Goal: Task Accomplishment & Management: Manage account settings

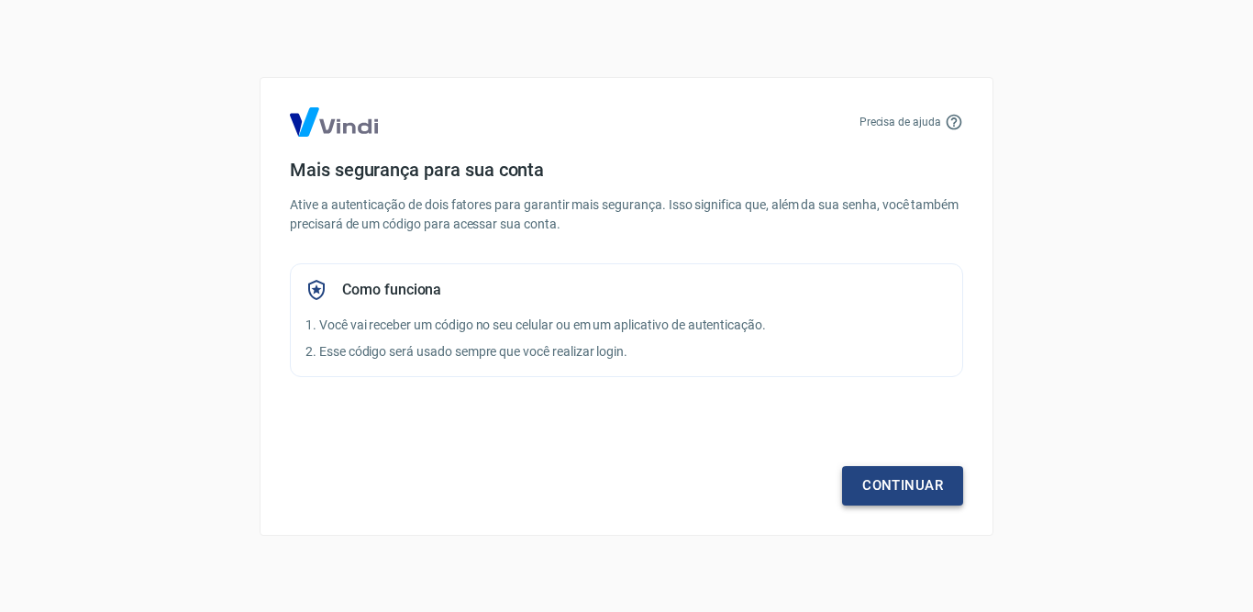
click at [877, 487] on link "Continuar" at bounding box center [902, 485] width 121 height 39
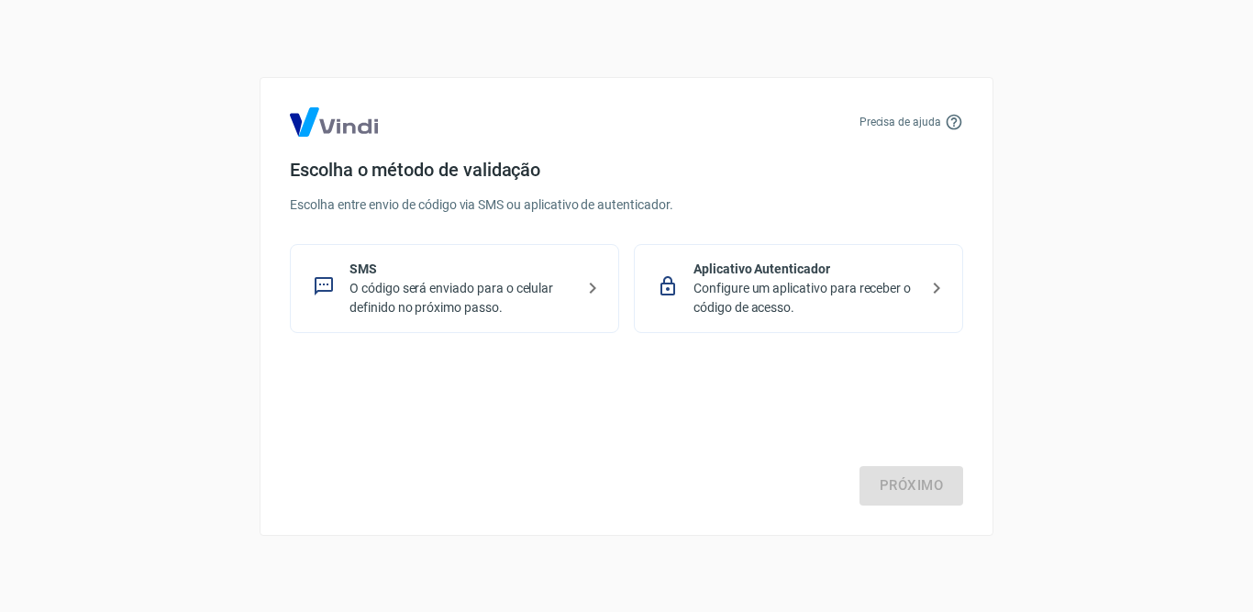
click at [421, 305] on p "O código será enviado para o celular definido no próximo passo." at bounding box center [462, 298] width 225 height 39
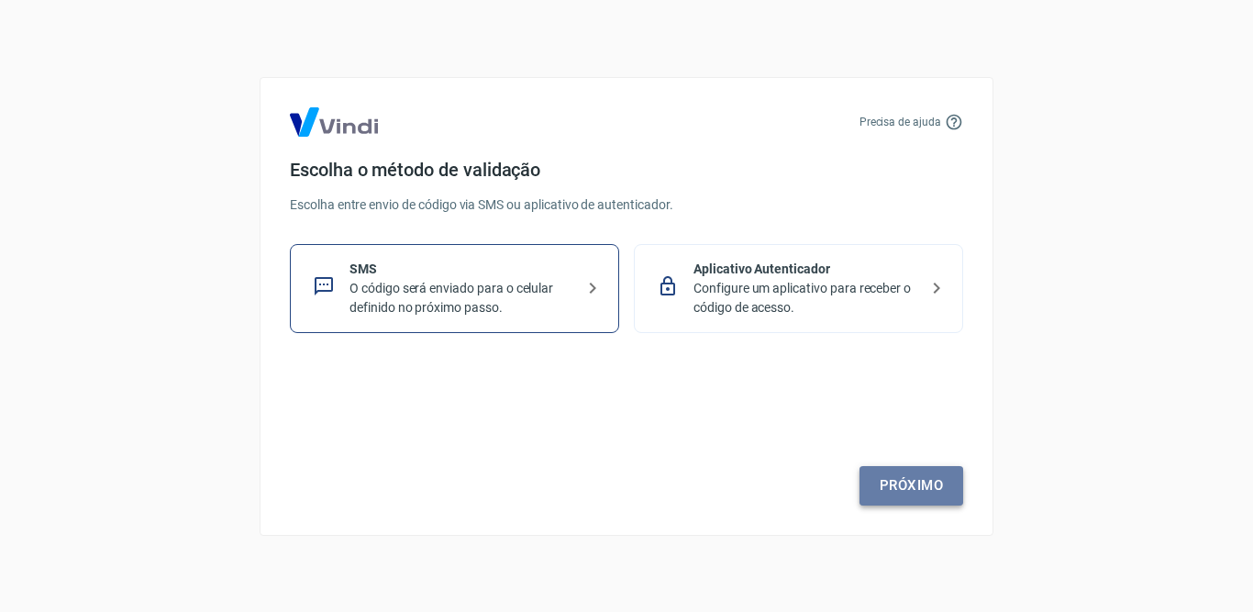
click at [905, 493] on link "Próximo" at bounding box center [912, 485] width 104 height 39
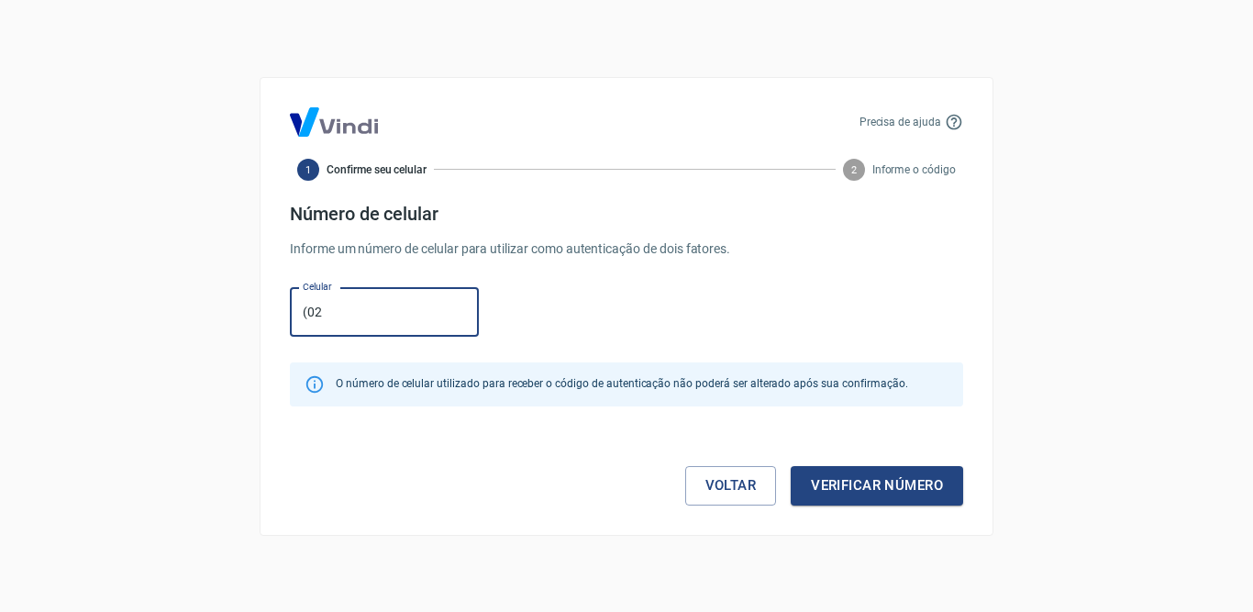
type input "(0"
type input "[PHONE_NUMBER]"
click at [867, 487] on button "Verificar número" at bounding box center [877, 485] width 172 height 39
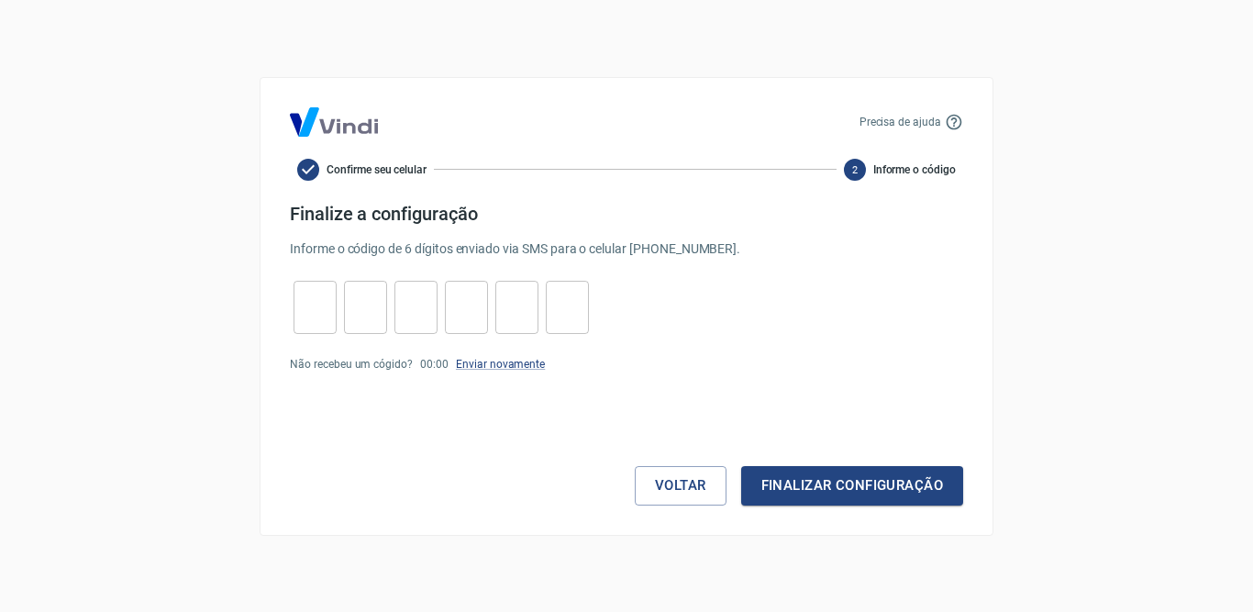
click at [304, 295] on input "tel" at bounding box center [315, 306] width 43 height 39
type input "2"
type input "9"
type input "7"
type input "0"
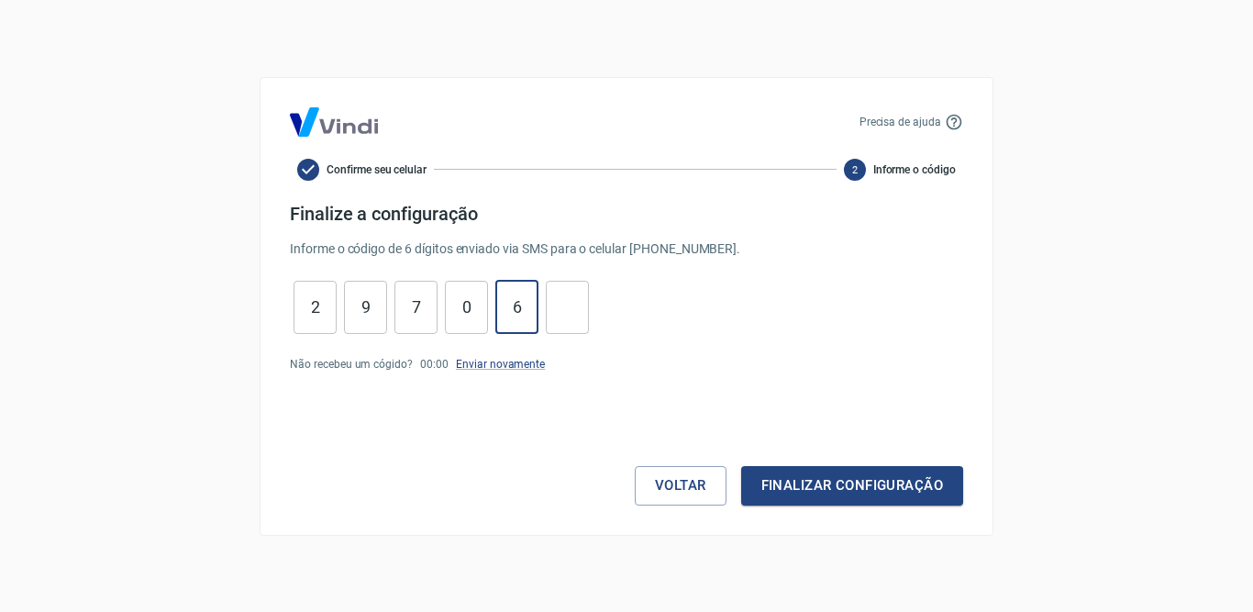
type input "6"
click at [316, 312] on input "2" at bounding box center [315, 306] width 43 height 39
type input "2"
type input "8"
type input "2"
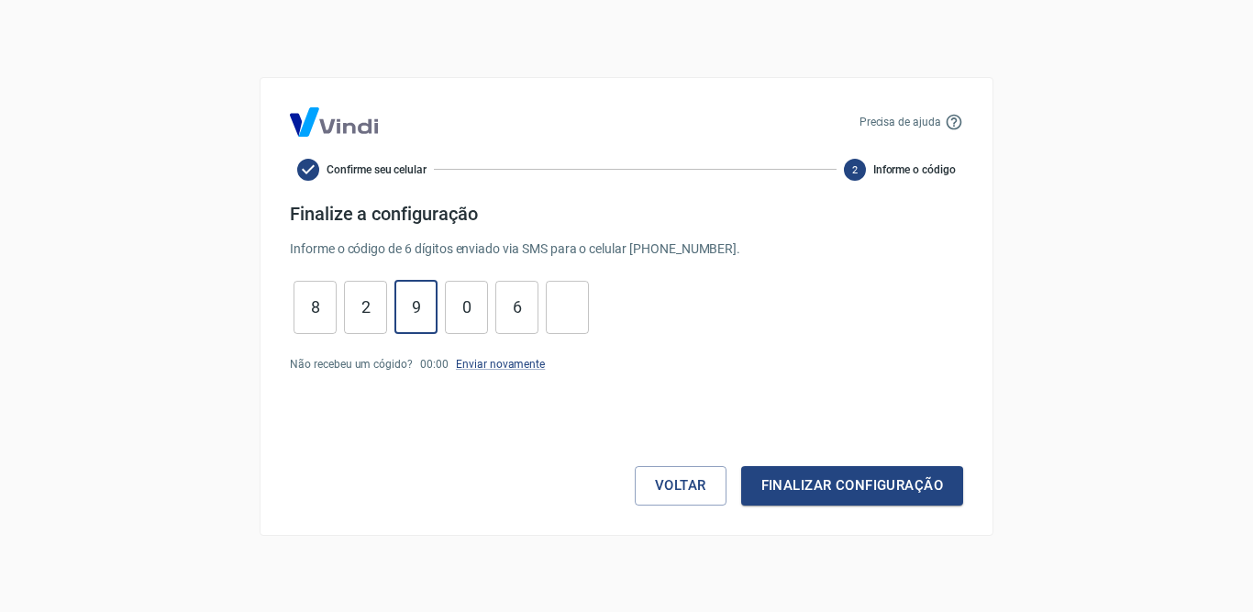
type input "9"
type input "7"
type input "0"
type input "6"
drag, startPoint x: 802, startPoint y: 487, endPoint x: 637, endPoint y: 471, distance: 166.0
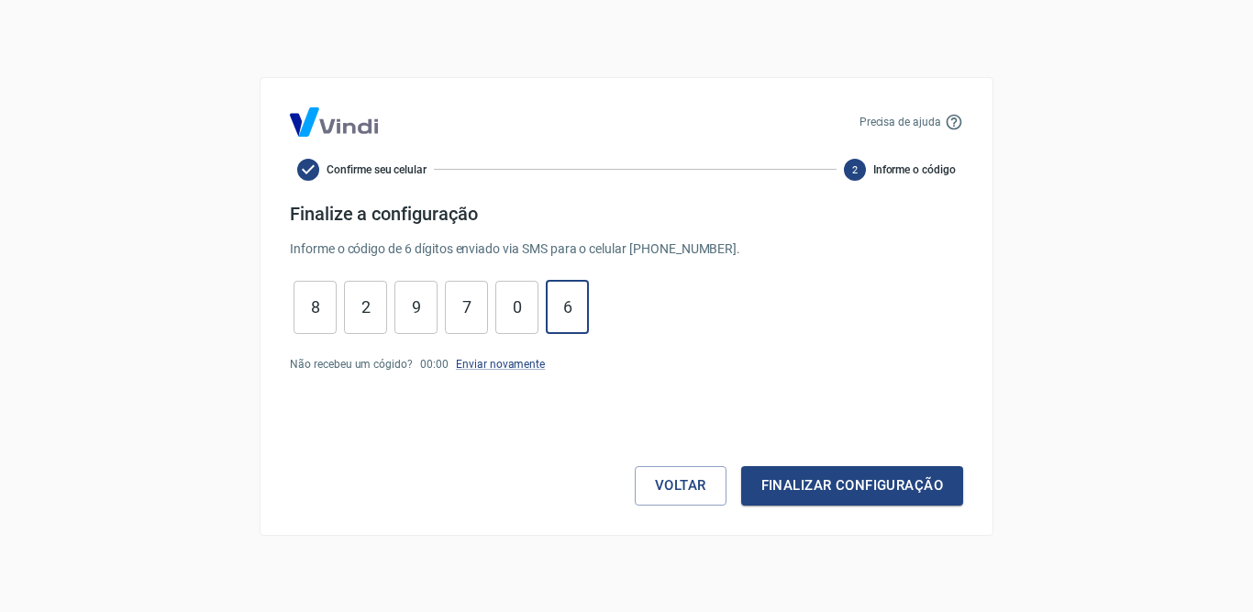
click at [802, 488] on button "Finalizar configuração" at bounding box center [852, 485] width 222 height 39
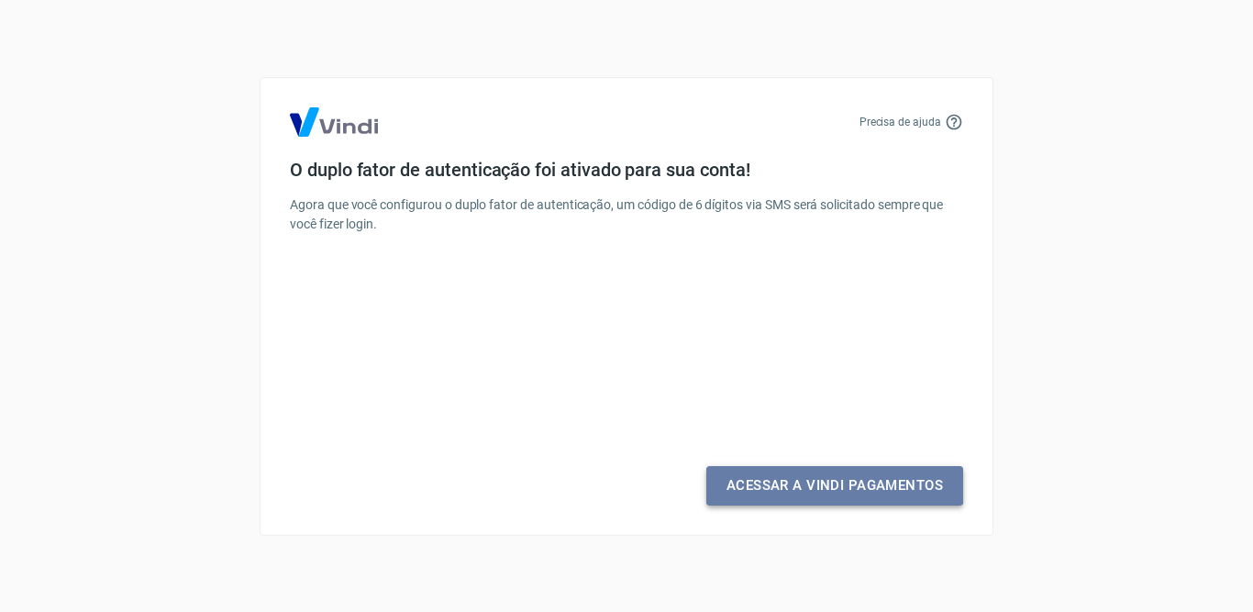
click at [798, 483] on link "Acessar a Vindi Pagamentos" at bounding box center [834, 485] width 257 height 39
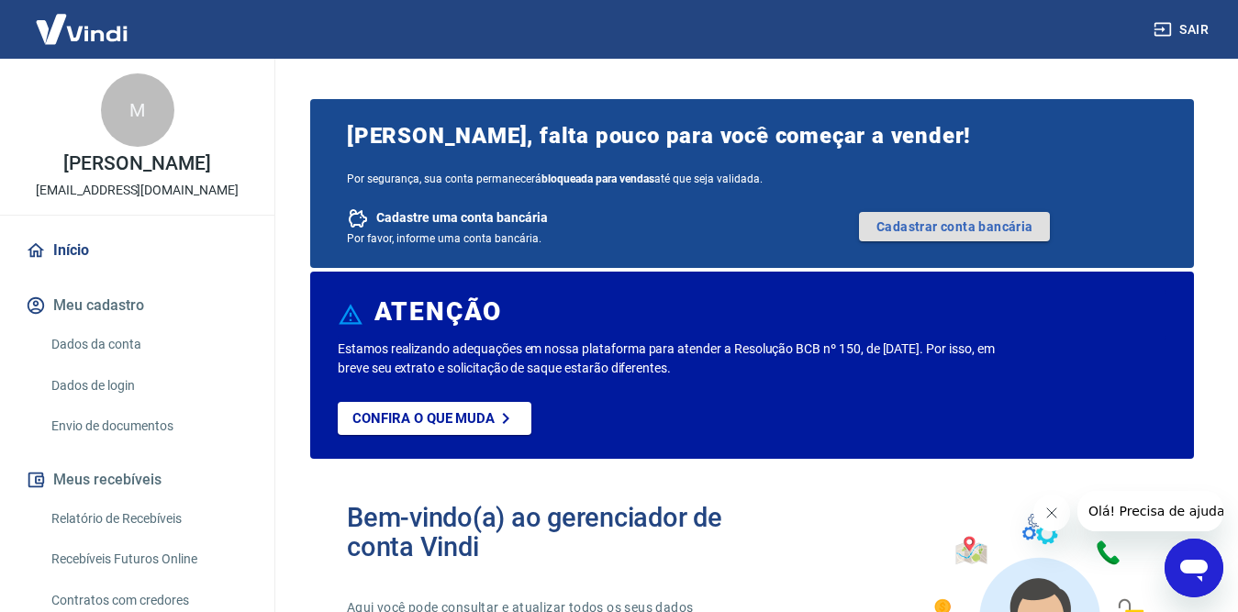
click at [905, 225] on link "Cadastrar conta bancária" at bounding box center [954, 226] width 191 height 29
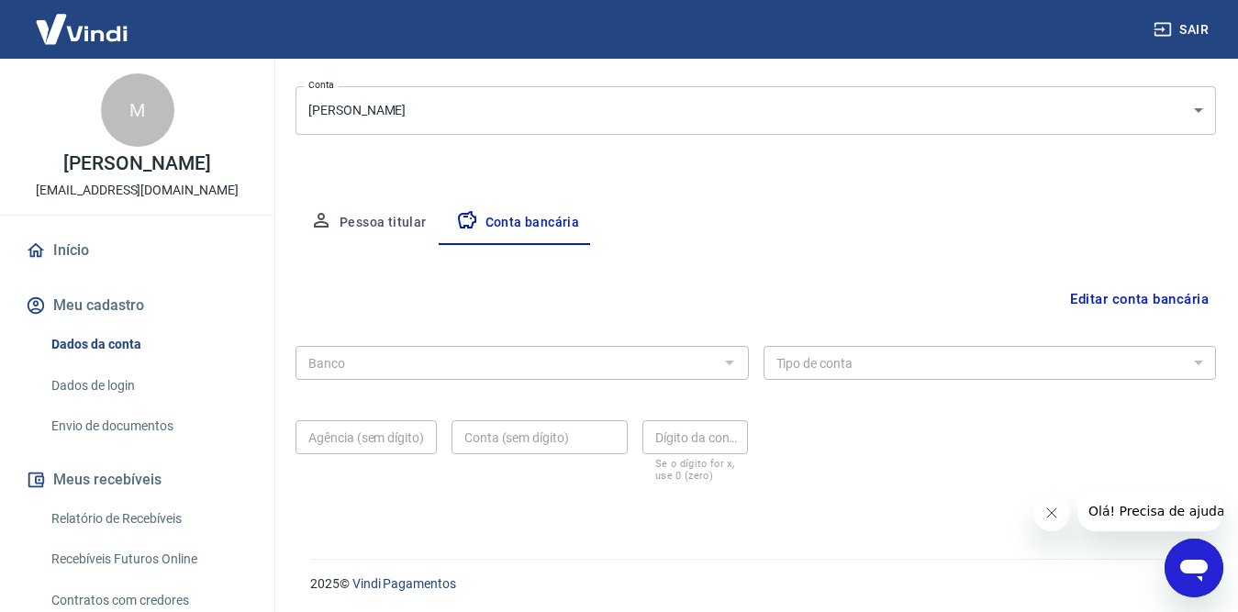
scroll to position [224, 0]
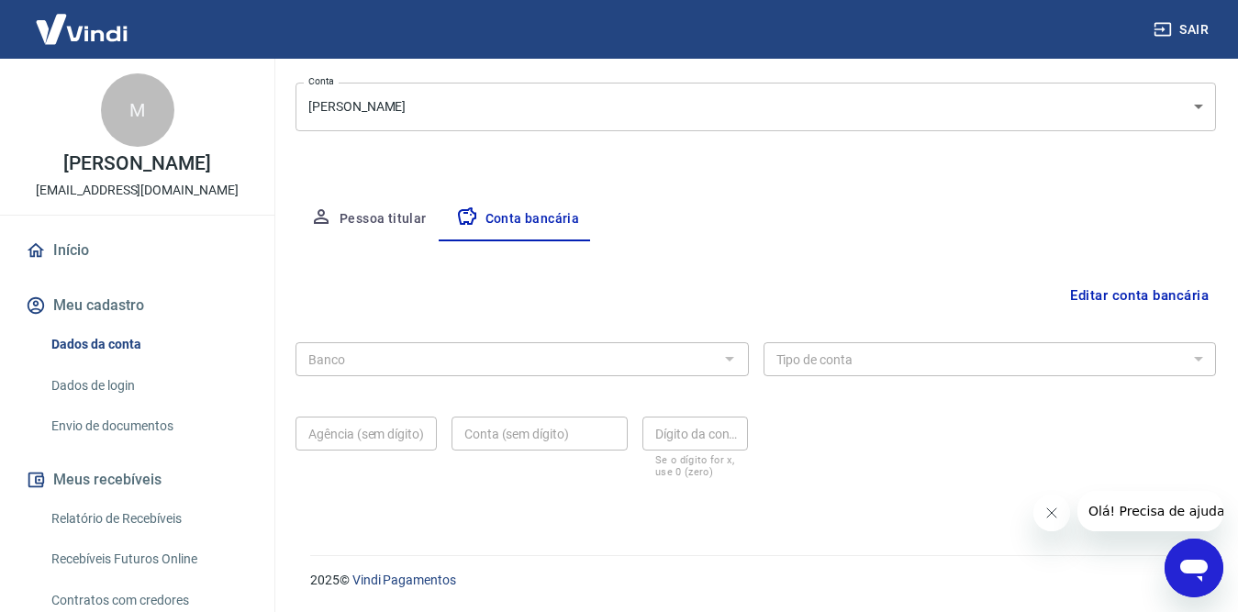
click at [364, 357] on input "Banco" at bounding box center [507, 359] width 412 height 23
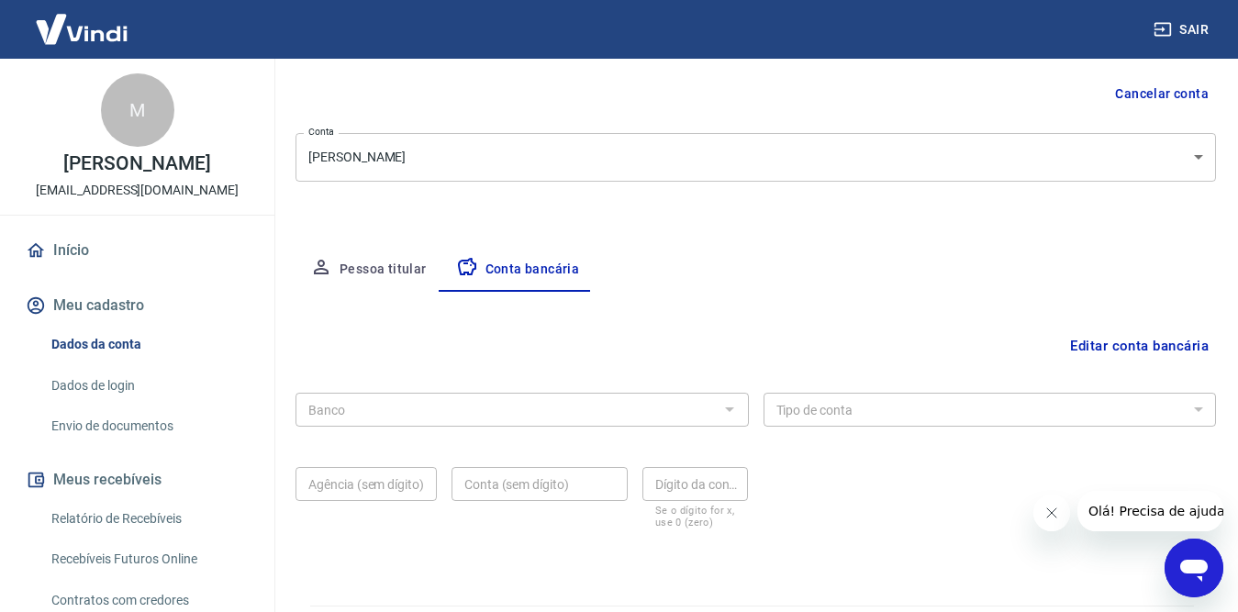
scroll to position [150, 0]
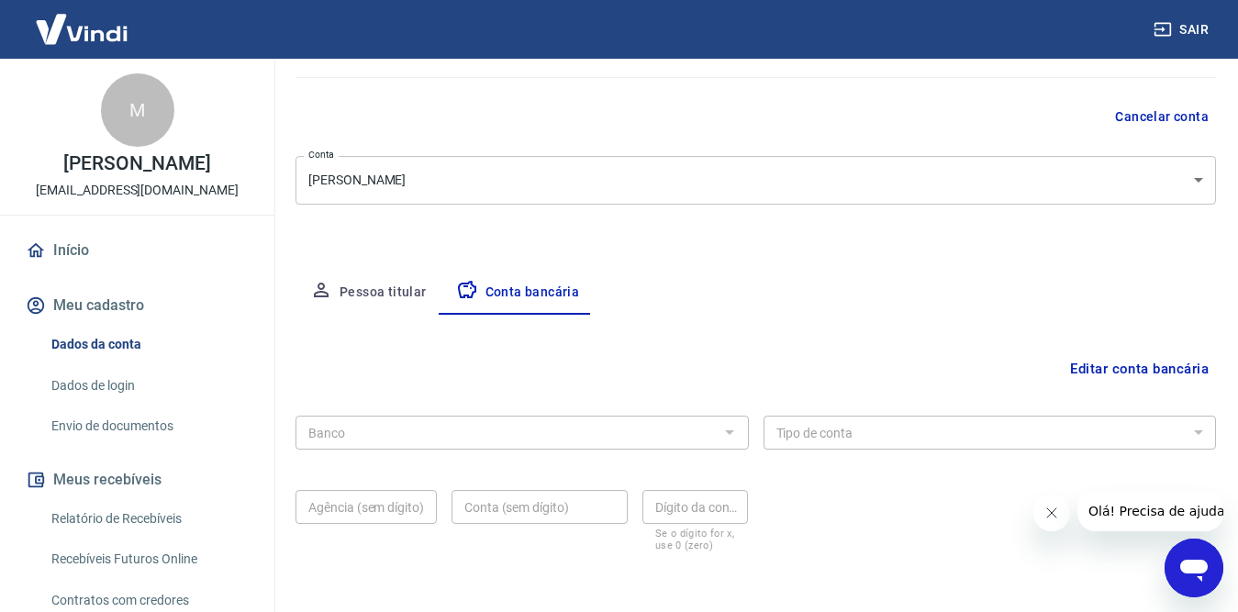
click at [1162, 368] on button "Editar conta bancária" at bounding box center [1138, 368] width 153 height 35
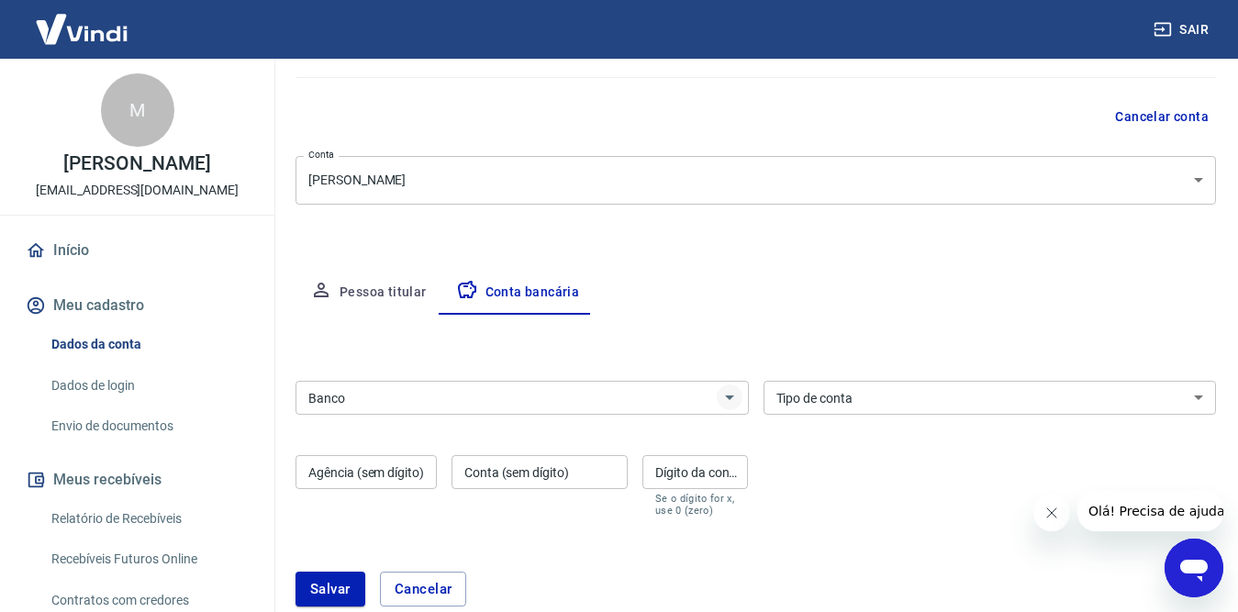
click at [729, 394] on icon "Abrir" at bounding box center [729, 397] width 22 height 22
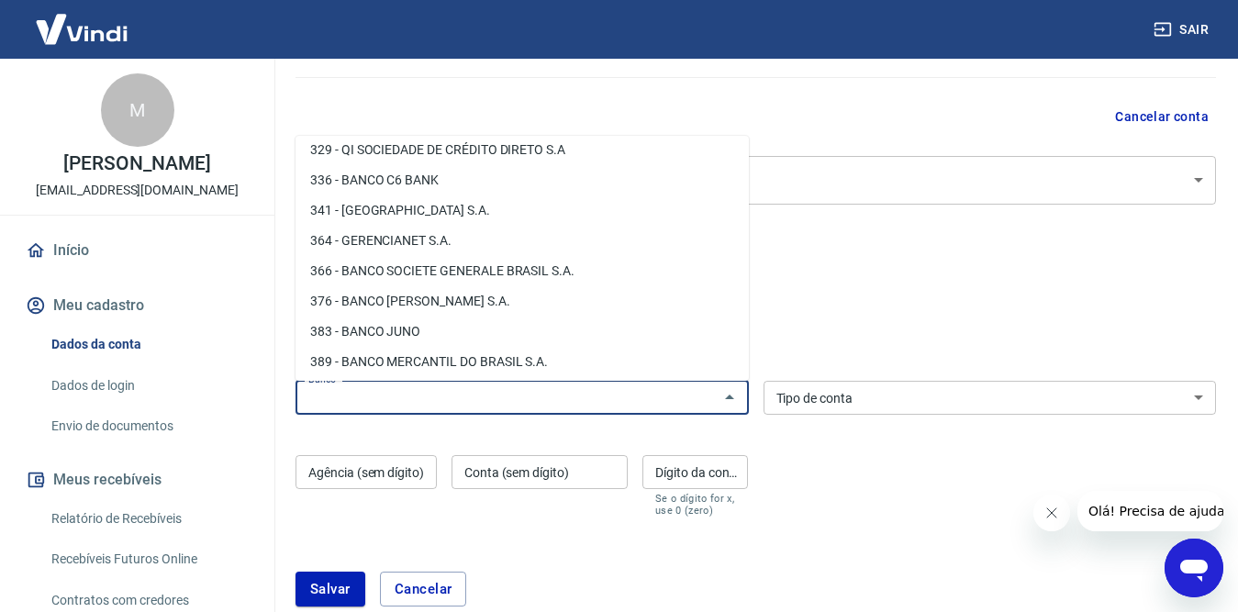
scroll to position [1761, 0]
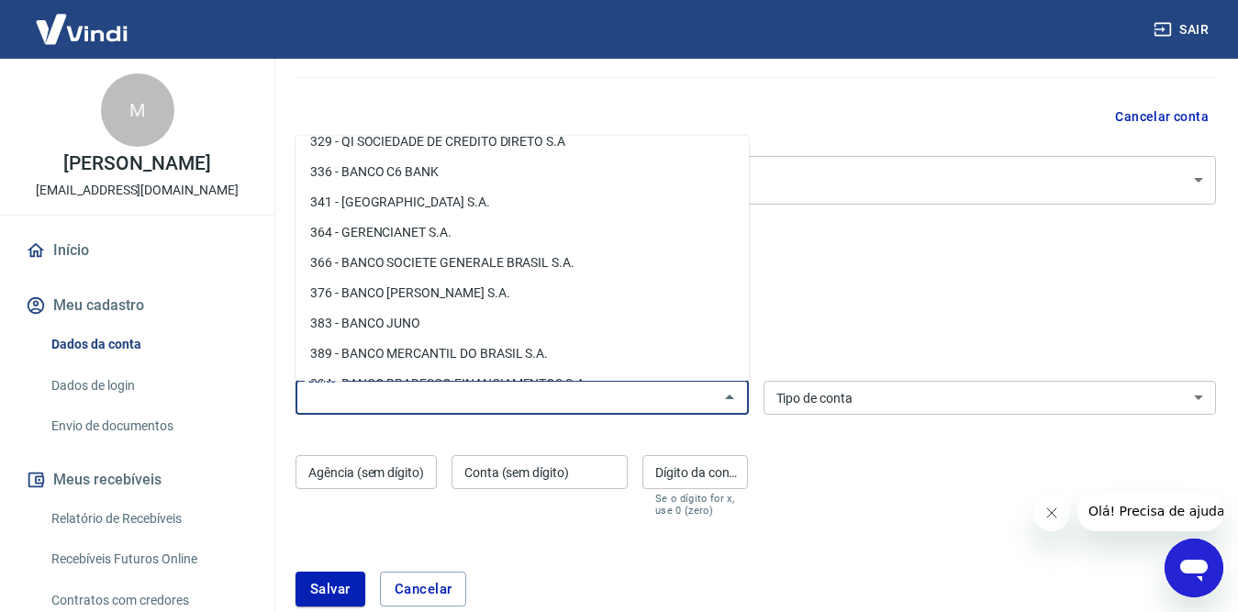
click at [411, 217] on li "341 - [GEOGRAPHIC_DATA] S.A." at bounding box center [521, 202] width 453 height 30
type input "341 - [GEOGRAPHIC_DATA] S.A."
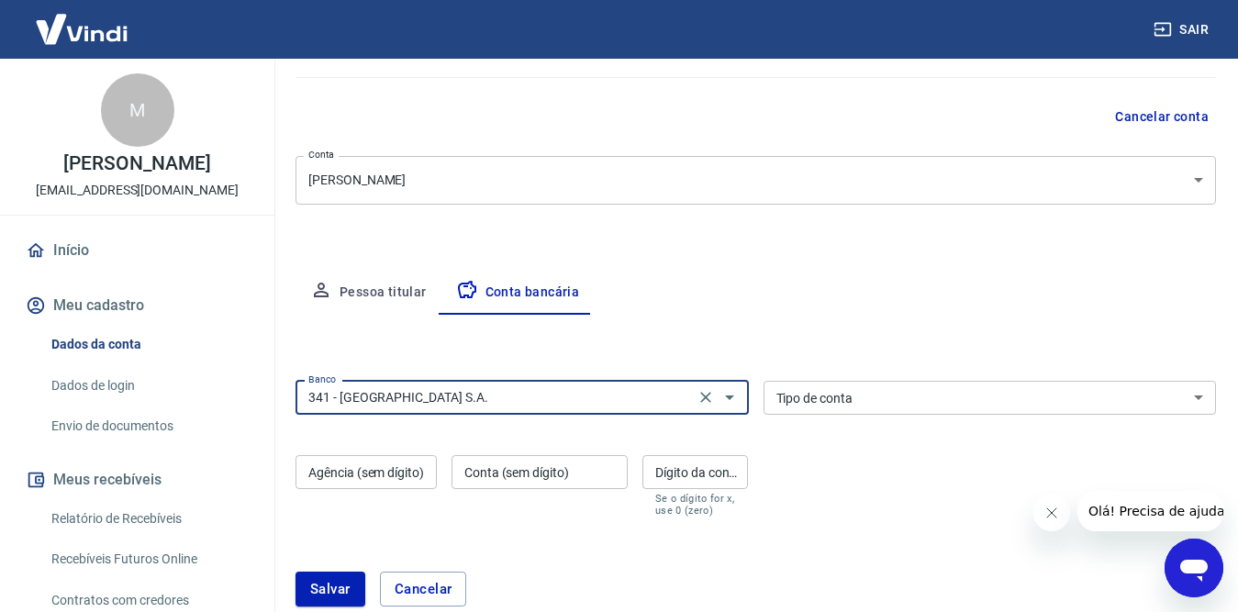
click at [1201, 398] on select "Conta Corrente Conta Poupança" at bounding box center [989, 398] width 453 height 34
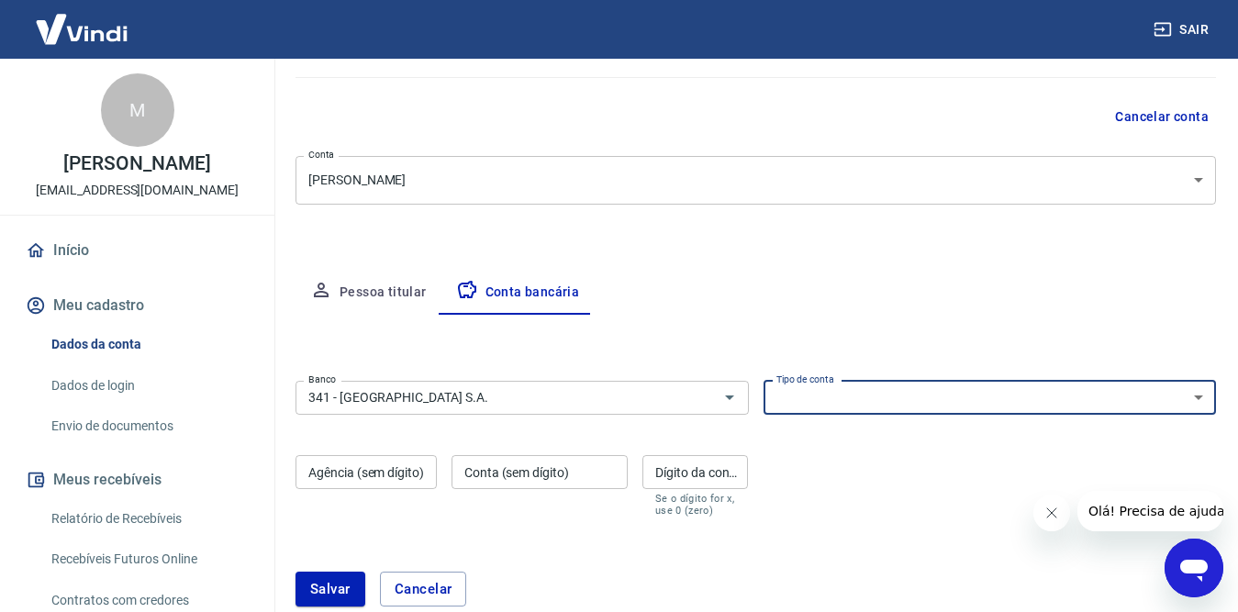
select select "1"
click at [763, 381] on select "Conta Corrente Conta Poupança" at bounding box center [989, 398] width 453 height 34
click at [377, 469] on div "Agência (sem dígito) Agência (sem dígito)" at bounding box center [365, 485] width 141 height 61
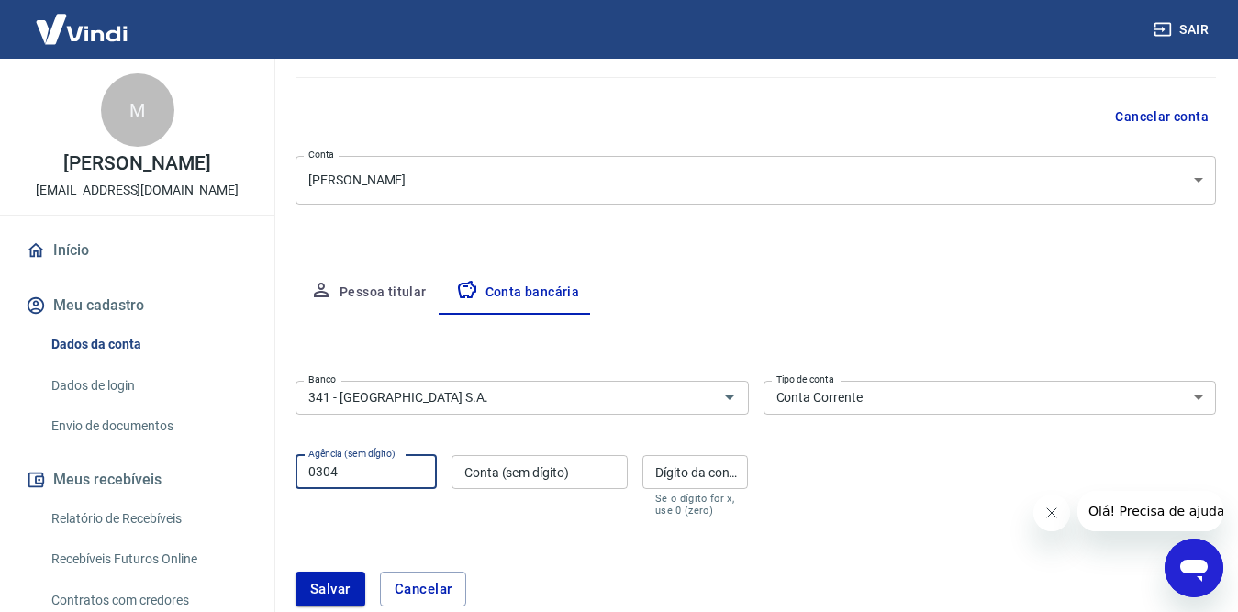
type input "0304"
click at [488, 477] on div "Conta (sem dígito) Conta (sem dígito)" at bounding box center [539, 485] width 176 height 61
type input "12873"
click at [661, 473] on div "Dígito da conta Dígito da conta Se o dígito for x, use 0 (zero)" at bounding box center [694, 485] width 105 height 61
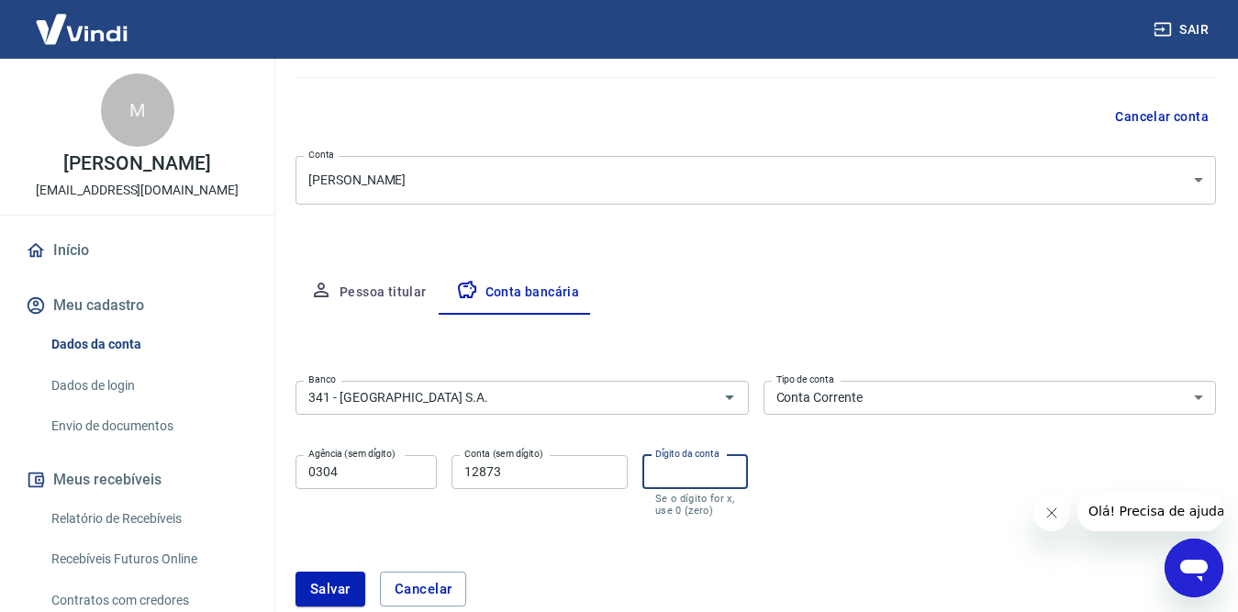
type input "9"
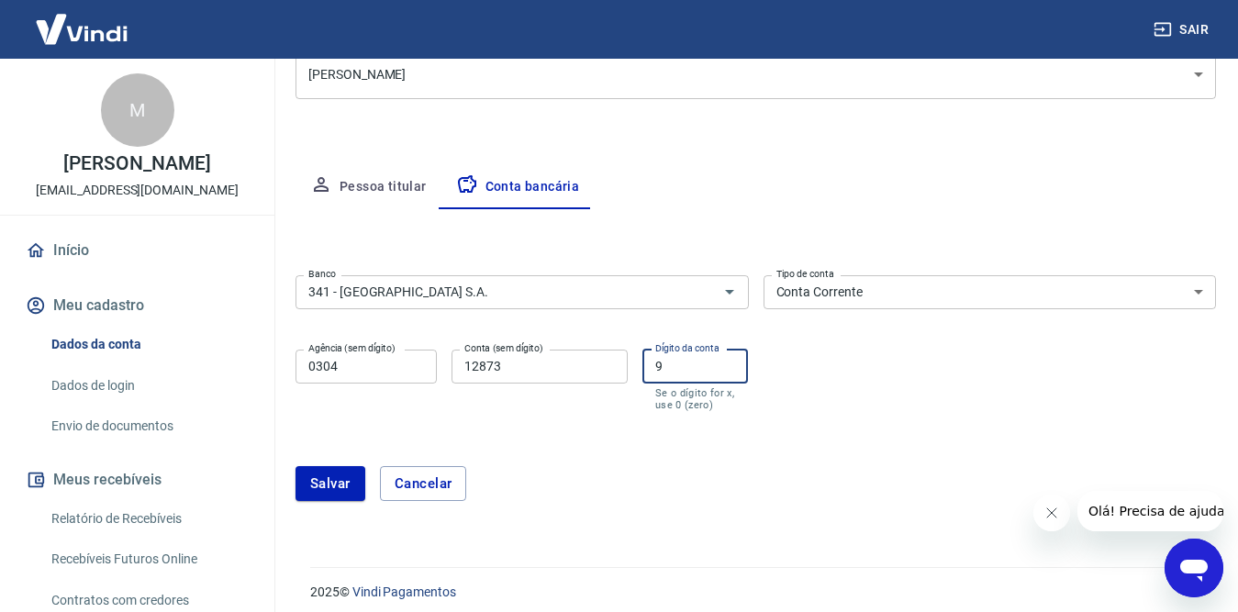
scroll to position [261, 0]
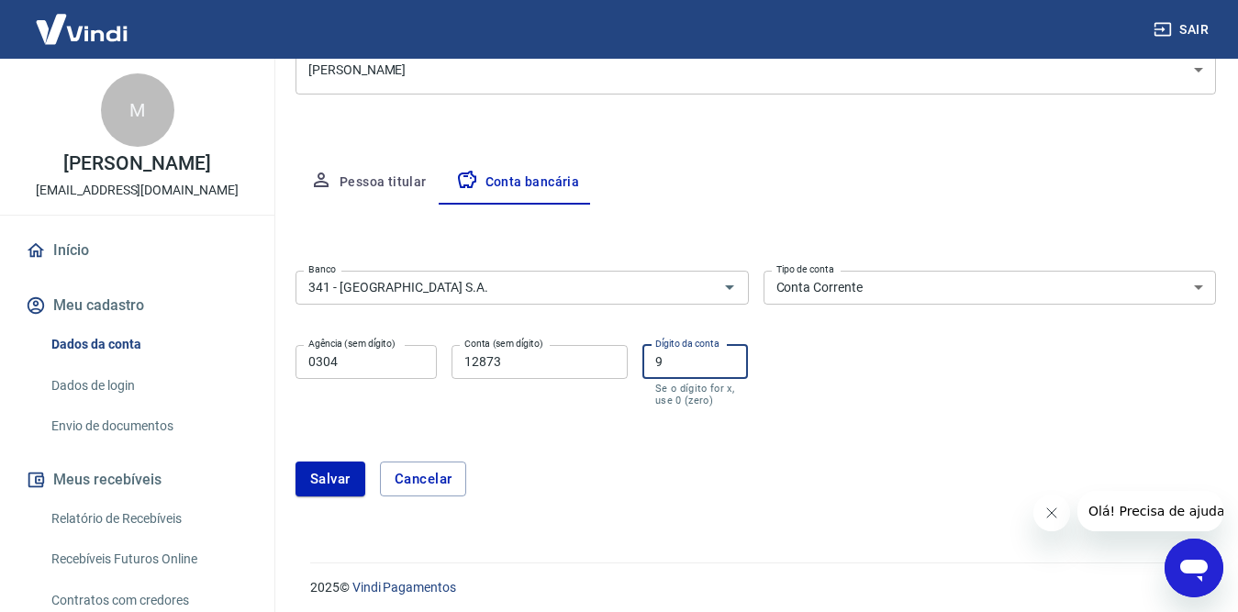
click at [734, 503] on div "[PERSON_NAME]" at bounding box center [755, 478] width 920 height 79
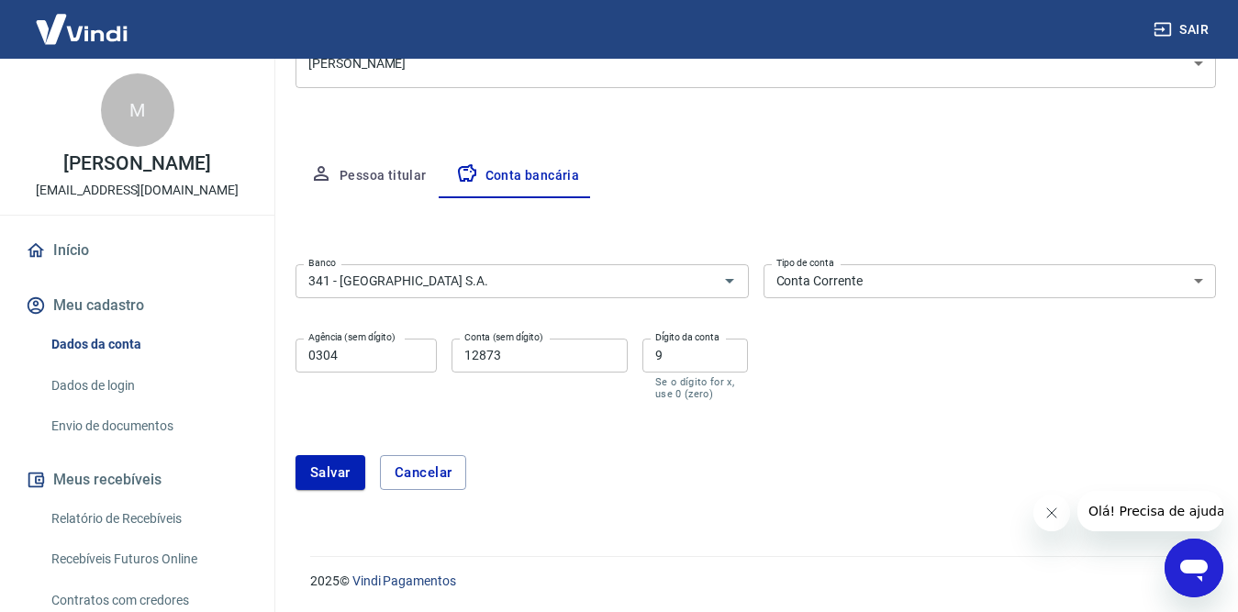
scroll to position [268, 0]
click at [321, 478] on button "Salvar" at bounding box center [330, 471] width 70 height 35
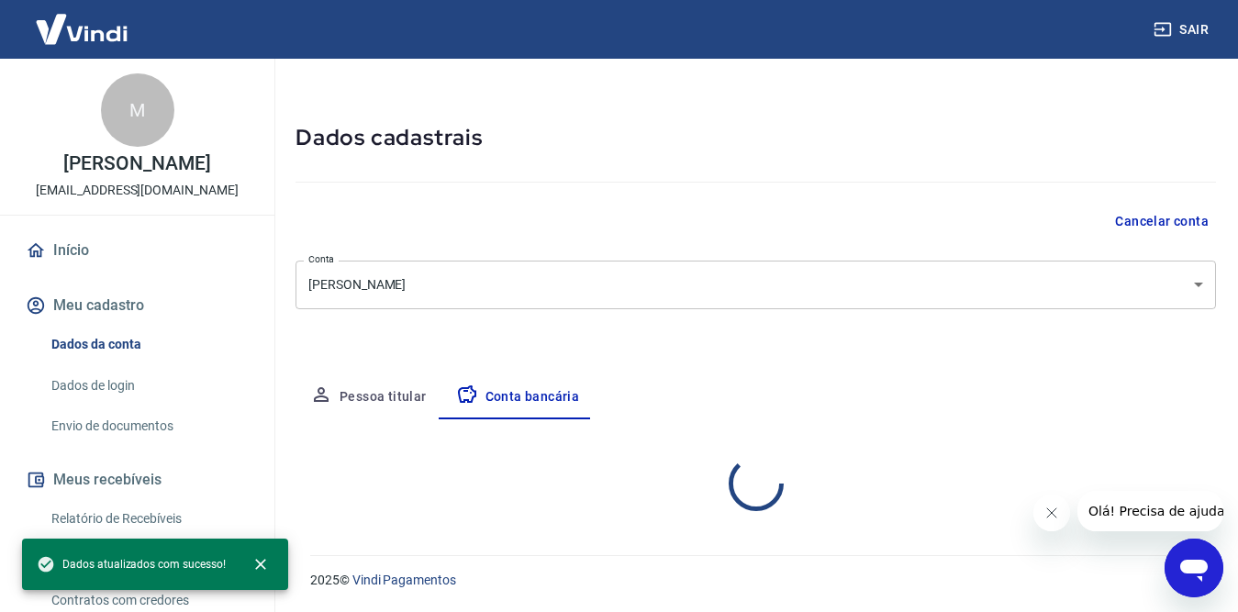
select select "1"
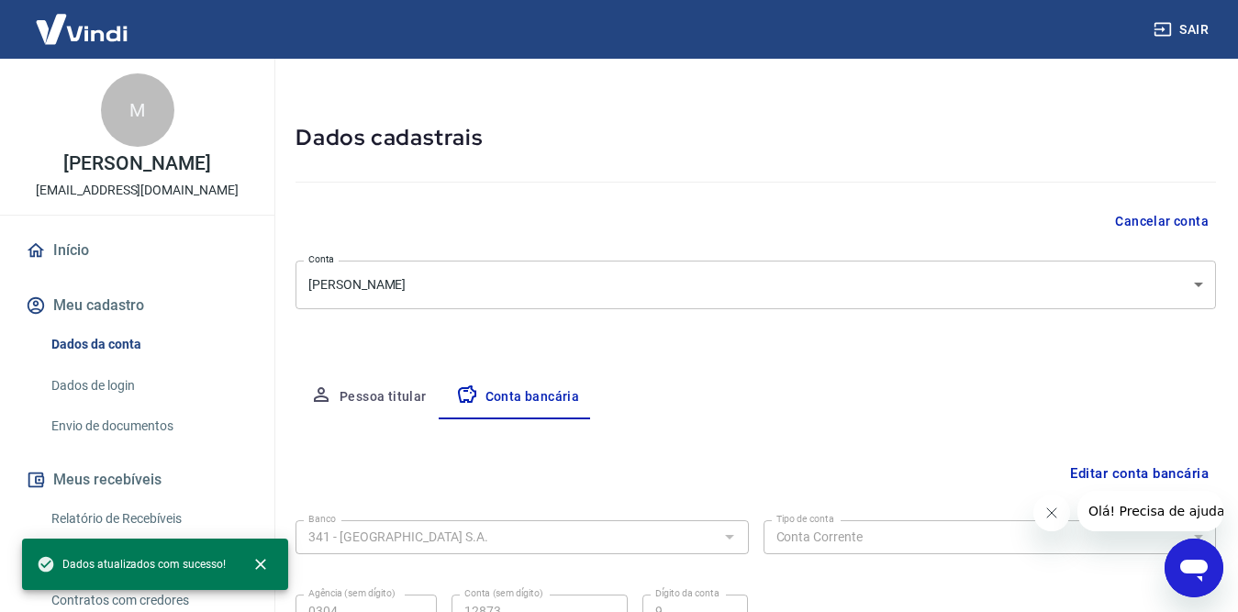
scroll to position [224, 0]
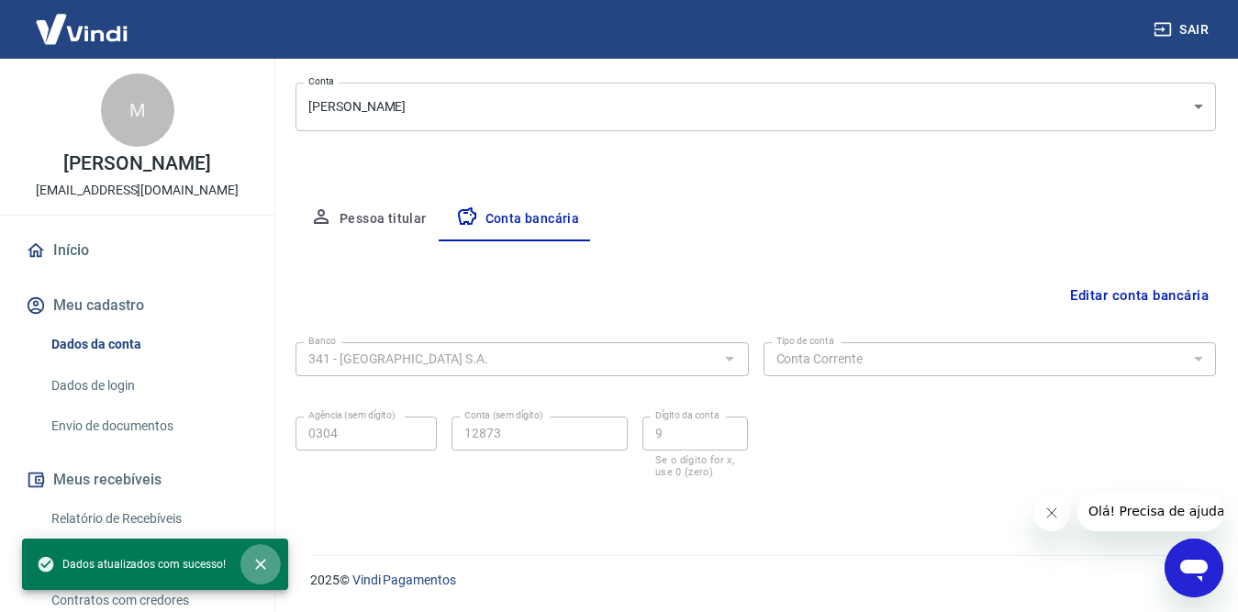
click at [259, 569] on icon "close" at bounding box center [260, 564] width 18 height 18
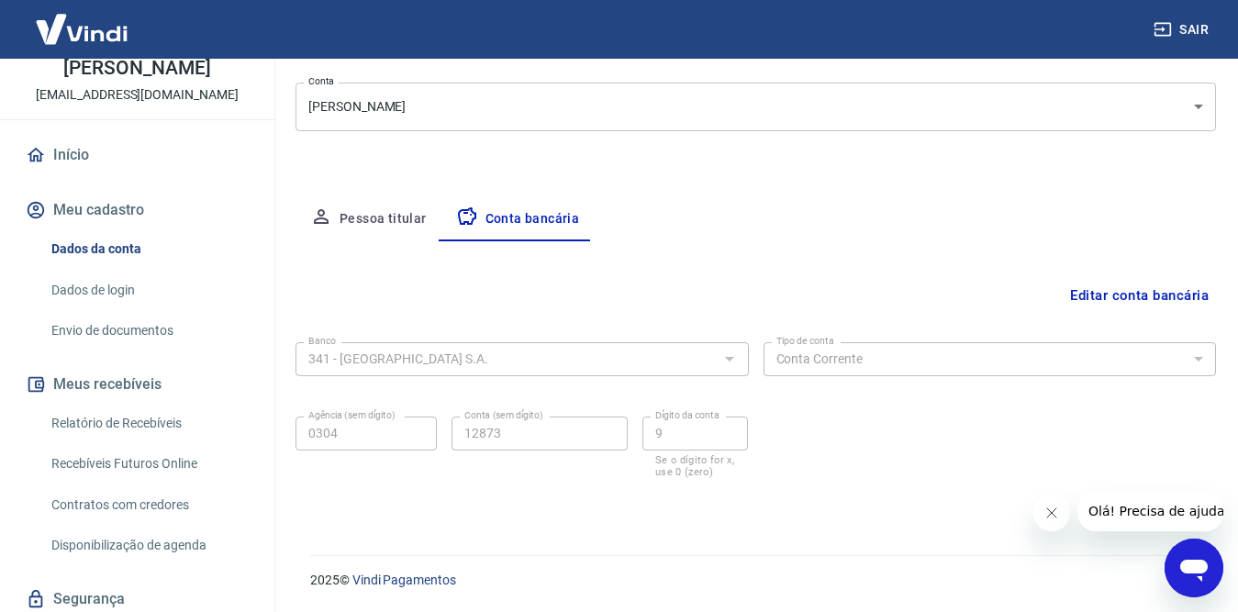
scroll to position [158, 0]
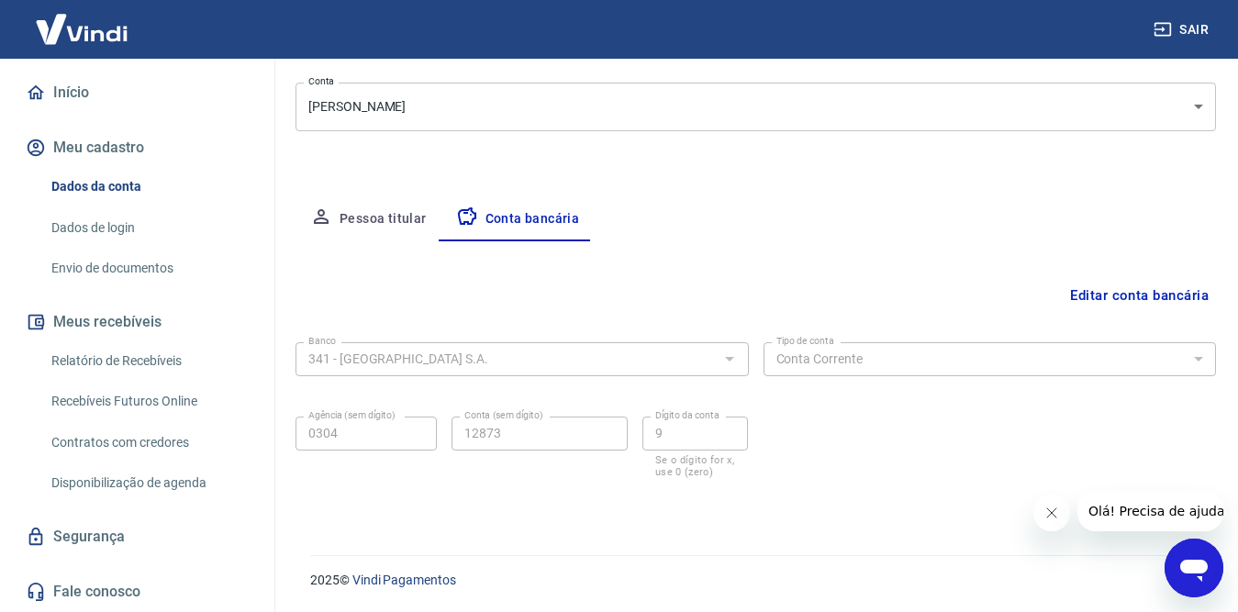
click at [117, 320] on button "Meus recebíveis" at bounding box center [137, 322] width 230 height 40
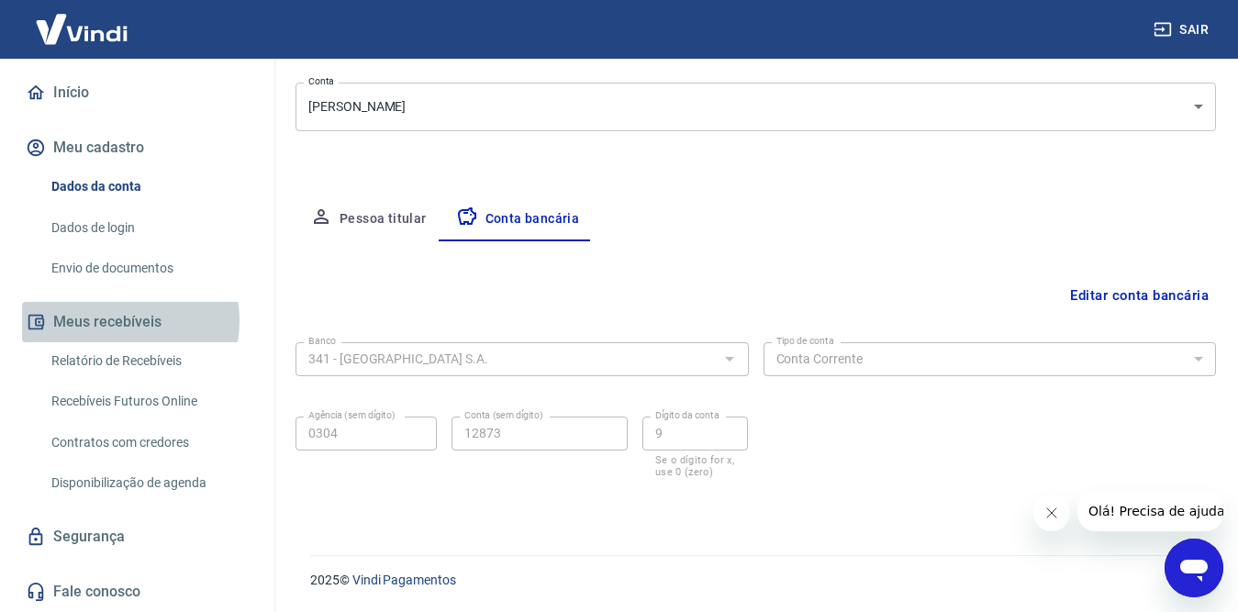
click at [117, 320] on button "Meus recebíveis" at bounding box center [137, 322] width 230 height 40
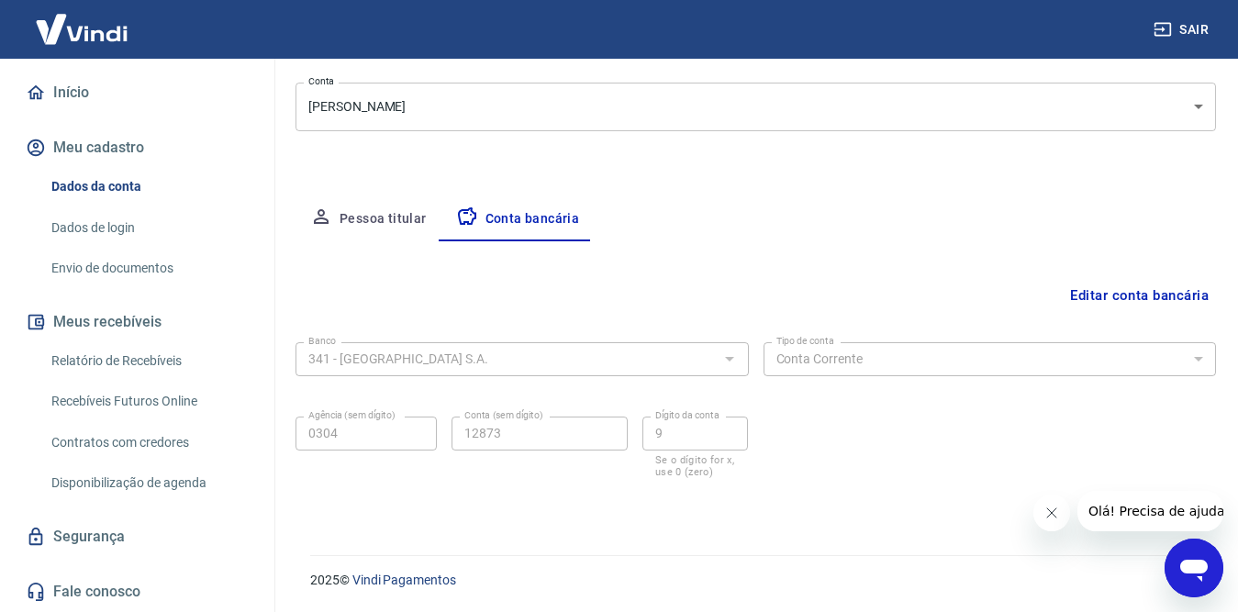
click at [118, 360] on link "Relatório de Recebíveis" at bounding box center [148, 361] width 208 height 38
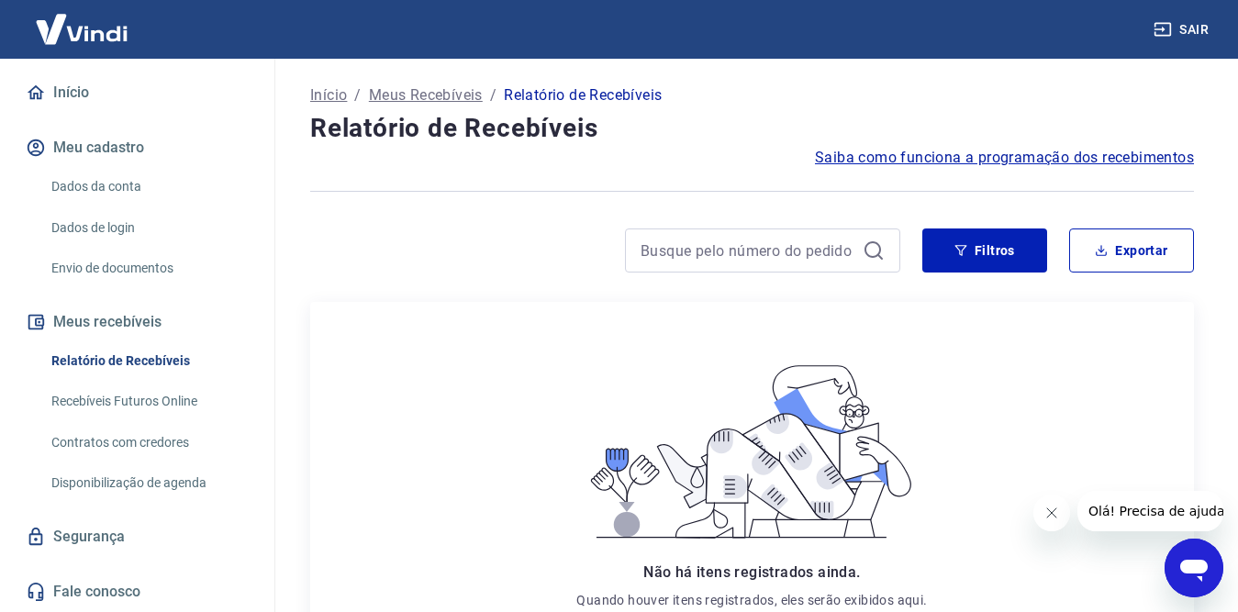
click at [95, 328] on button "Meus recebíveis" at bounding box center [137, 322] width 230 height 40
click at [109, 400] on link "Recebíveis Futuros Online" at bounding box center [148, 402] width 208 height 38
